Goal: Book appointment/travel/reservation

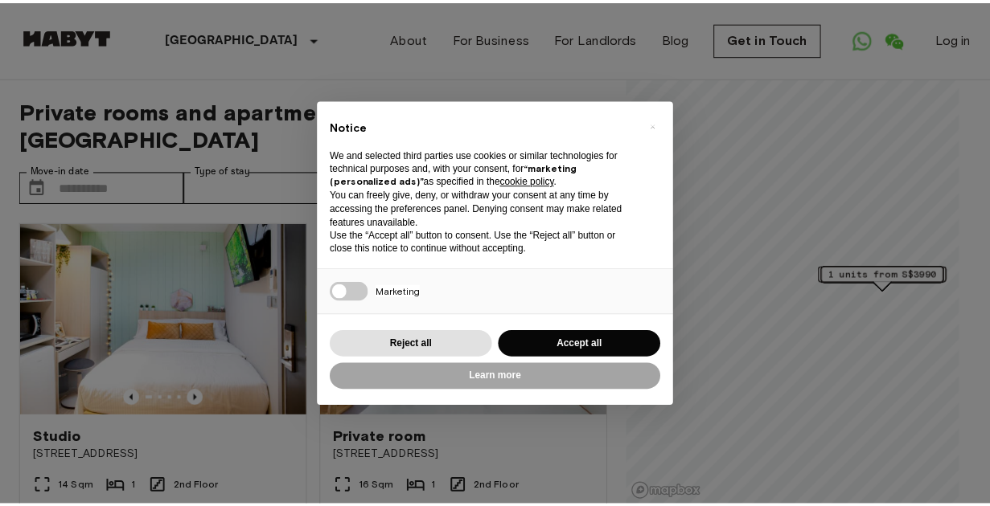
scroll to position [201, 0]
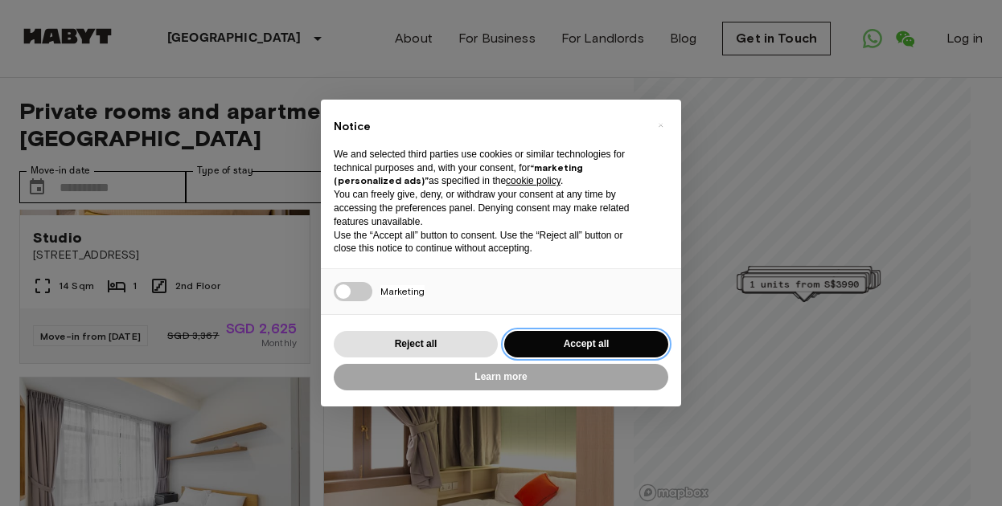
click at [579, 347] on button "Accept all" at bounding box center [586, 344] width 164 height 27
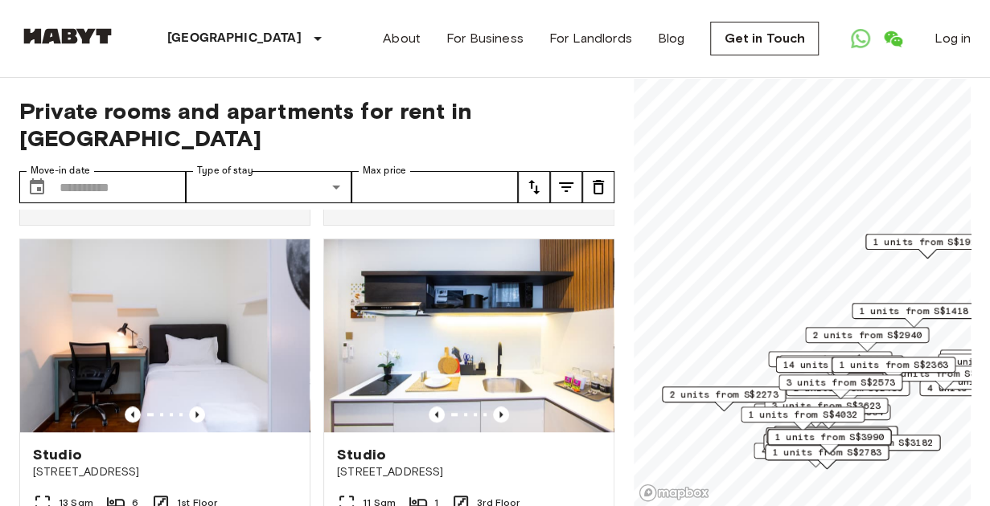
scroll to position [704, 0]
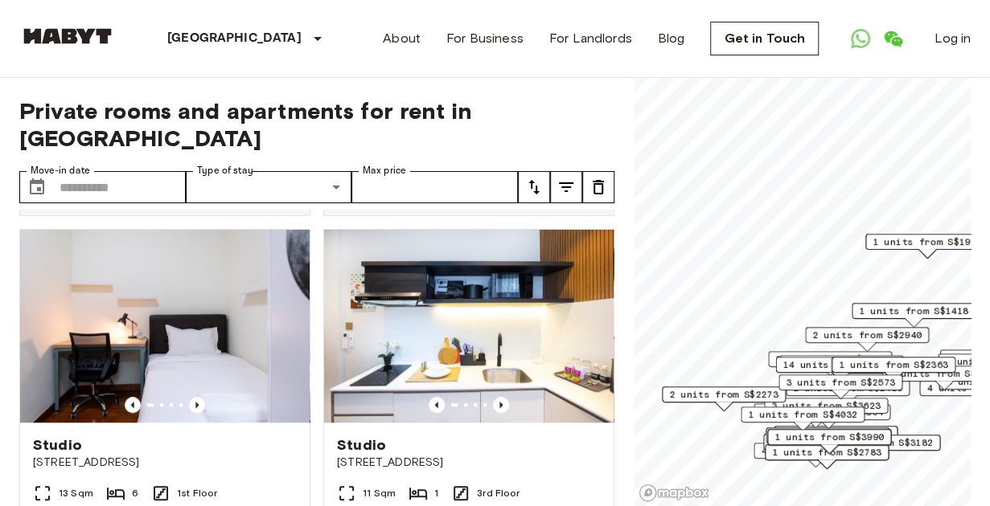
click at [936, 358] on span "1 units from S$2363" at bounding box center [893, 365] width 109 height 14
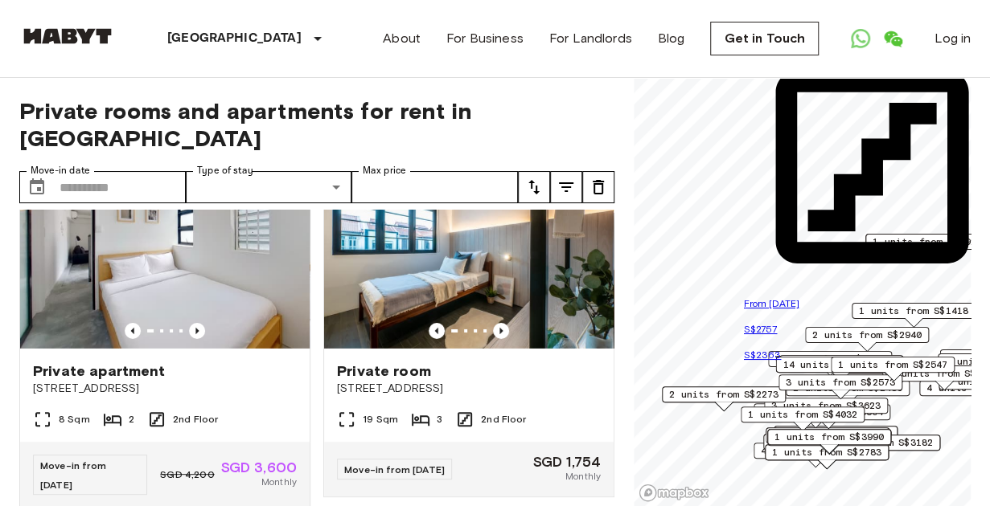
scroll to position [2549, 0]
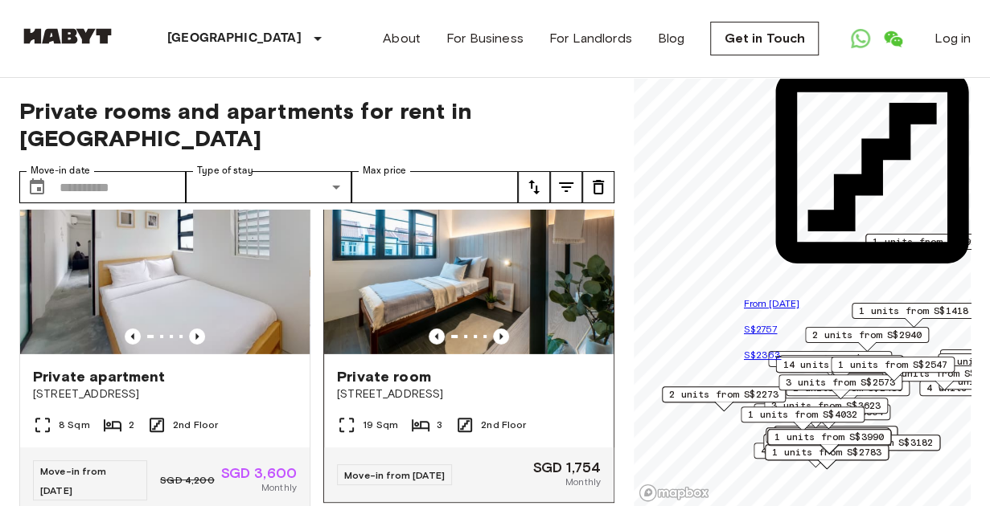
click at [486, 355] on img at bounding box center [468, 258] width 289 height 193
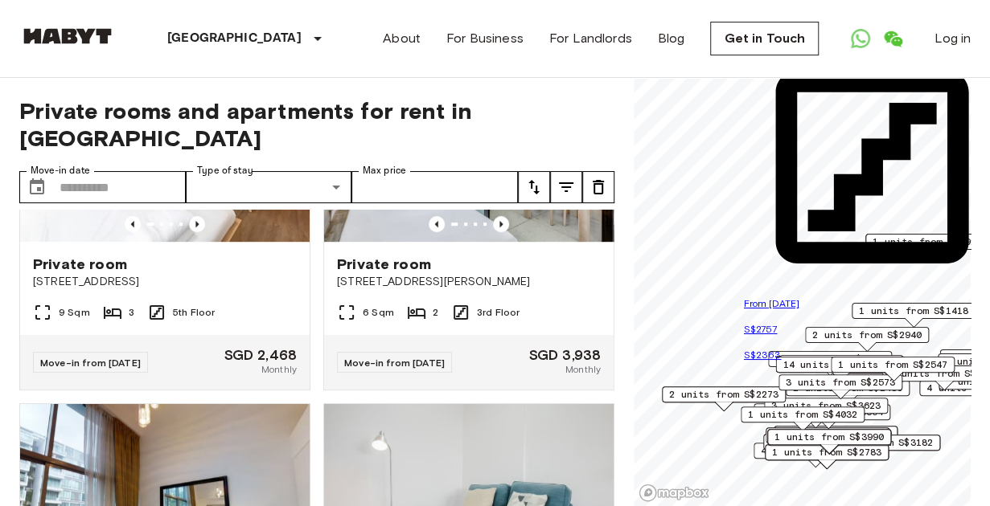
scroll to position [3439, 0]
